Goal: Information Seeking & Learning: Find specific page/section

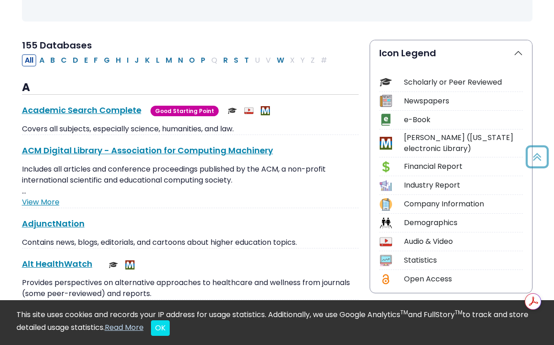
scroll to position [182, 0]
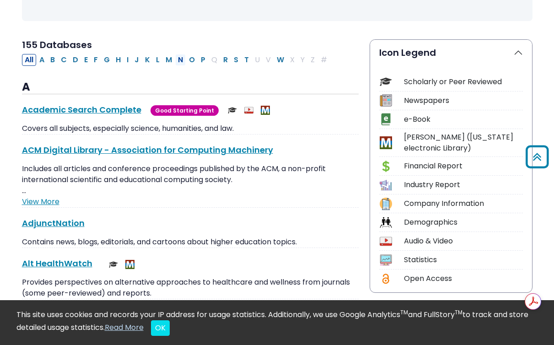
click at [186, 66] on button "N" at bounding box center [180, 60] width 11 height 12
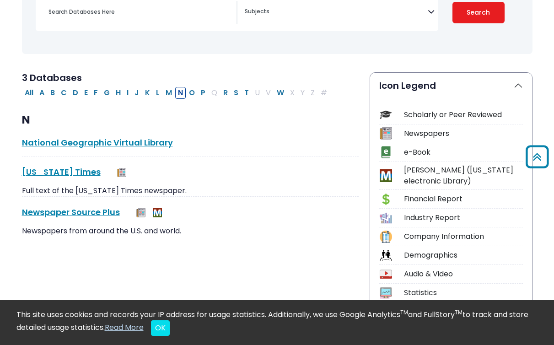
scroll to position [148, 0]
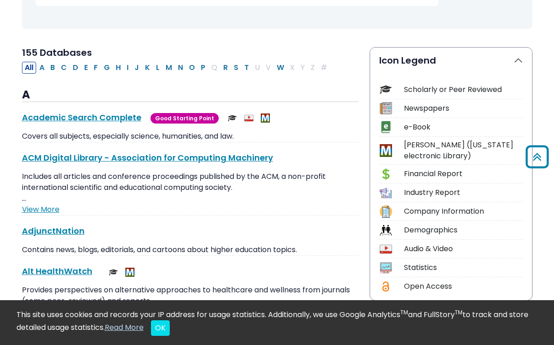
scroll to position [173, 0]
click at [208, 74] on button "P" at bounding box center [203, 68] width 10 height 12
select select "Database Subject Filter"
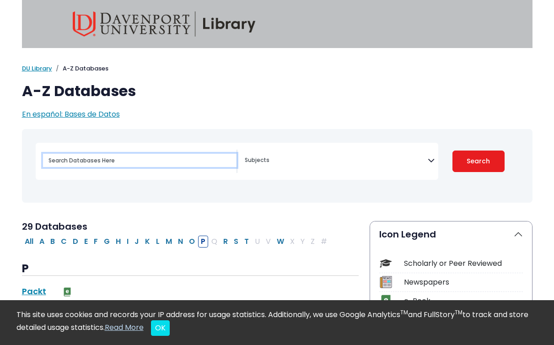
click at [126, 165] on input "Search database by title or keyword" at bounding box center [140, 160] width 194 height 13
type input "promed"
click at [453, 151] on button "Search" at bounding box center [479, 162] width 52 height 22
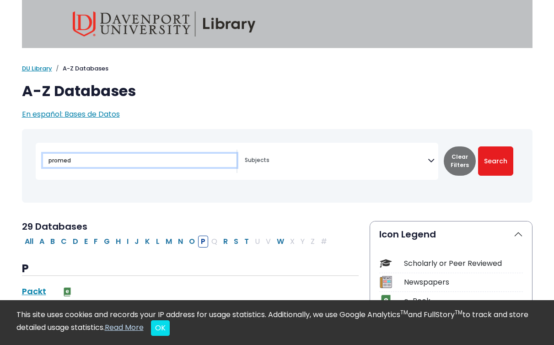
select select "Database Subject Filter"
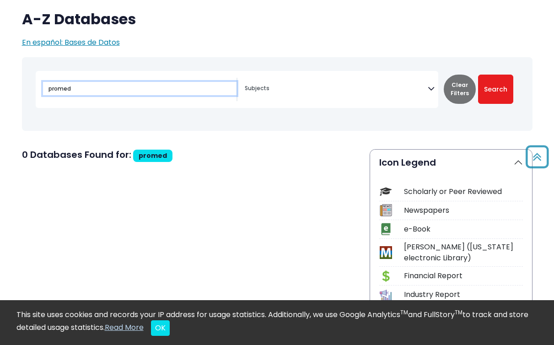
scroll to position [4, 0]
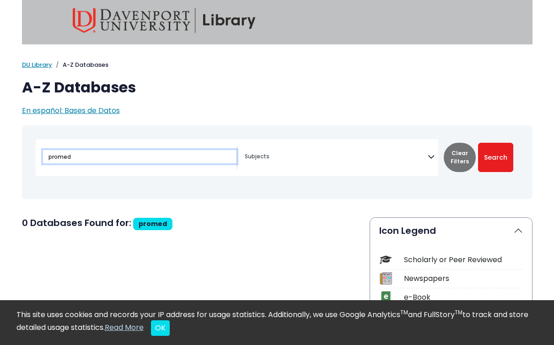
click at [94, 163] on input "promed" at bounding box center [140, 156] width 194 height 13
type input "Pro"
click at [478, 143] on button "Search" at bounding box center [495, 157] width 35 height 29
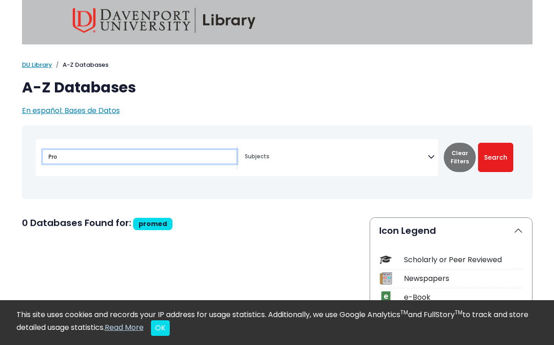
select select "Database Subject Filter"
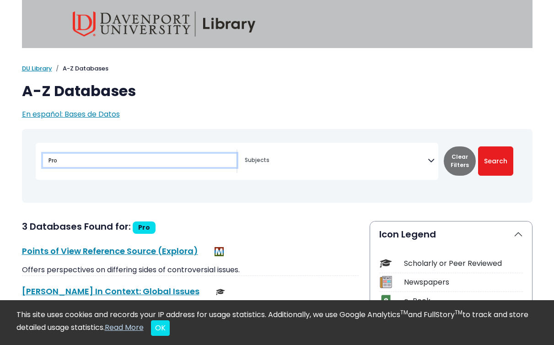
click at [87, 162] on input "Pro" at bounding box center [140, 160] width 194 height 13
type input "cinahl"
click at [478, 146] on button "Search" at bounding box center [495, 160] width 35 height 29
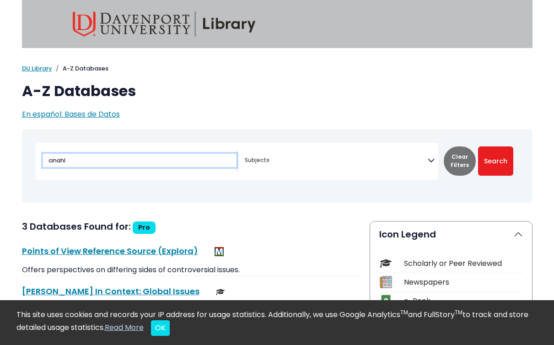
select select "Database Subject Filter"
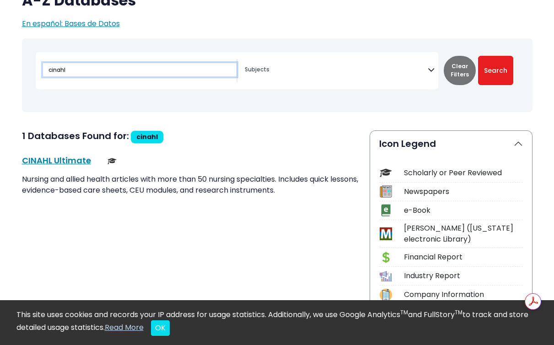
scroll to position [92, 0]
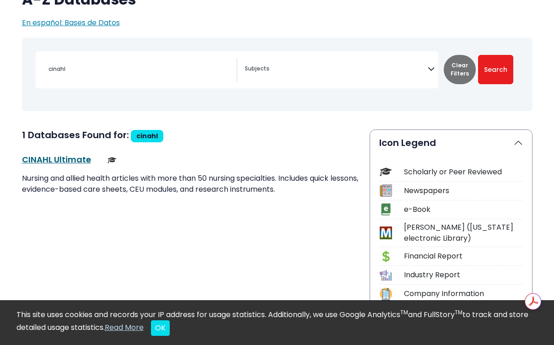
click at [65, 165] on link "CINAHL Ultimate This link opens in a new window" at bounding box center [56, 159] width 69 height 11
